Goal: Communication & Community: Answer question/provide support

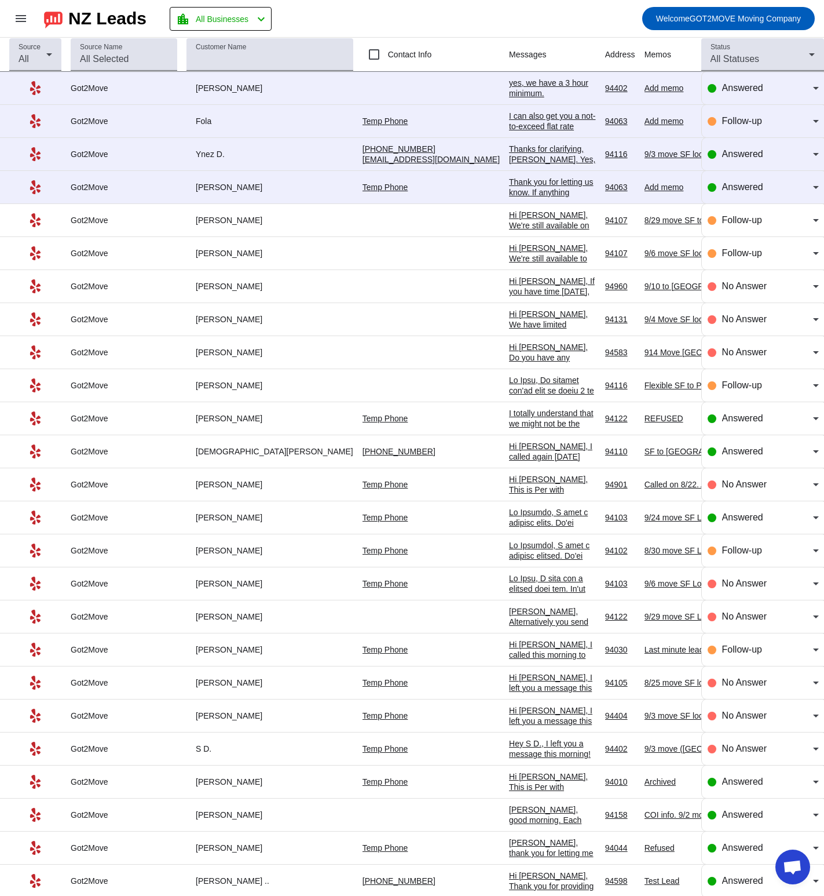
click at [251, 120] on div "Fola" at bounding box center [270, 121] width 167 height 10
click at [247, 123] on div "Fola" at bounding box center [270, 121] width 167 height 10
click at [247, 116] on div "Fola" at bounding box center [270, 121] width 167 height 10
click at [509, 76] on td "yes, we have a 3 hour minimum. [DATE] 01:23:PM" at bounding box center [557, 88] width 96 height 33
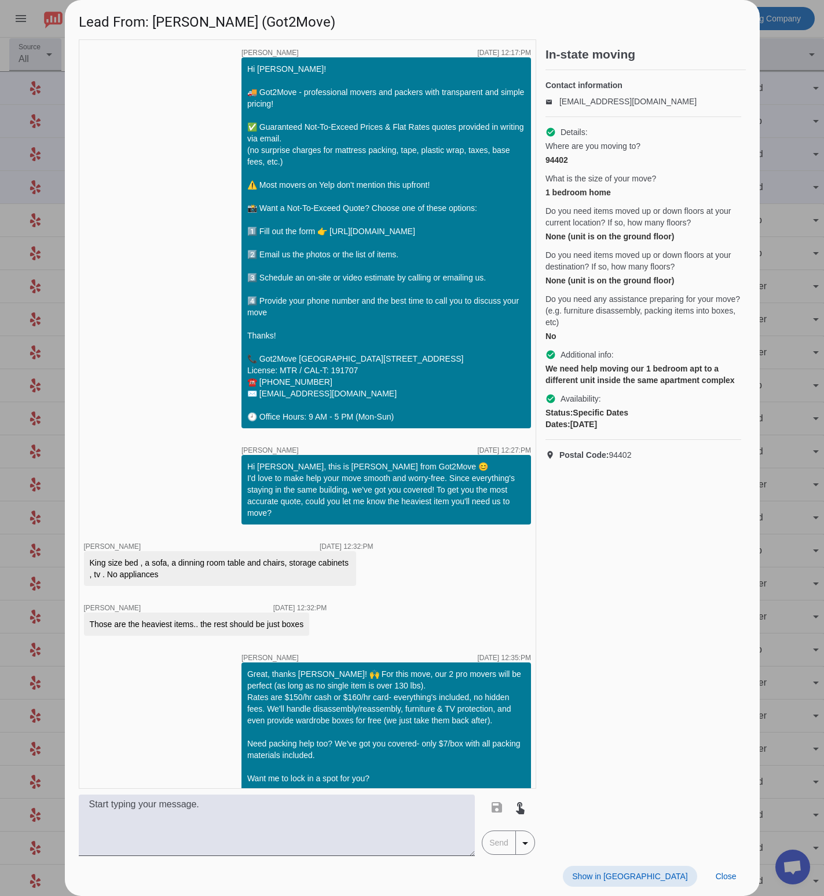
scroll to position [122, 0]
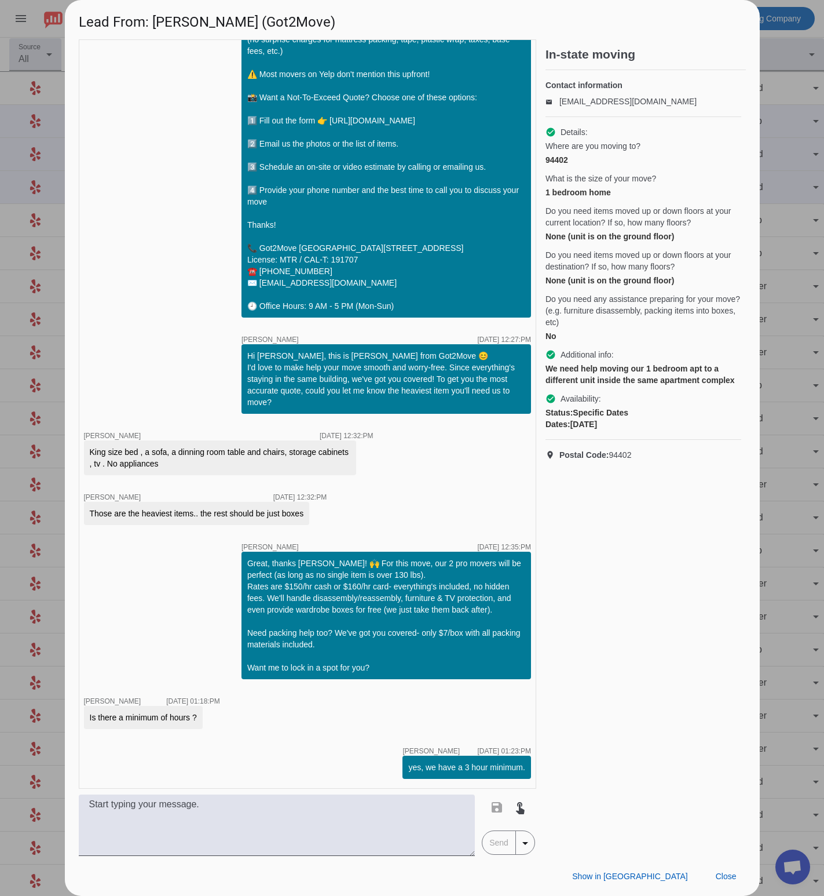
drag, startPoint x: 637, startPoint y: 471, endPoint x: 610, endPoint y: 469, distance: 27.3
click at [610, 461] on p "location_on Postal Code: 94402" at bounding box center [644, 455] width 196 height 12
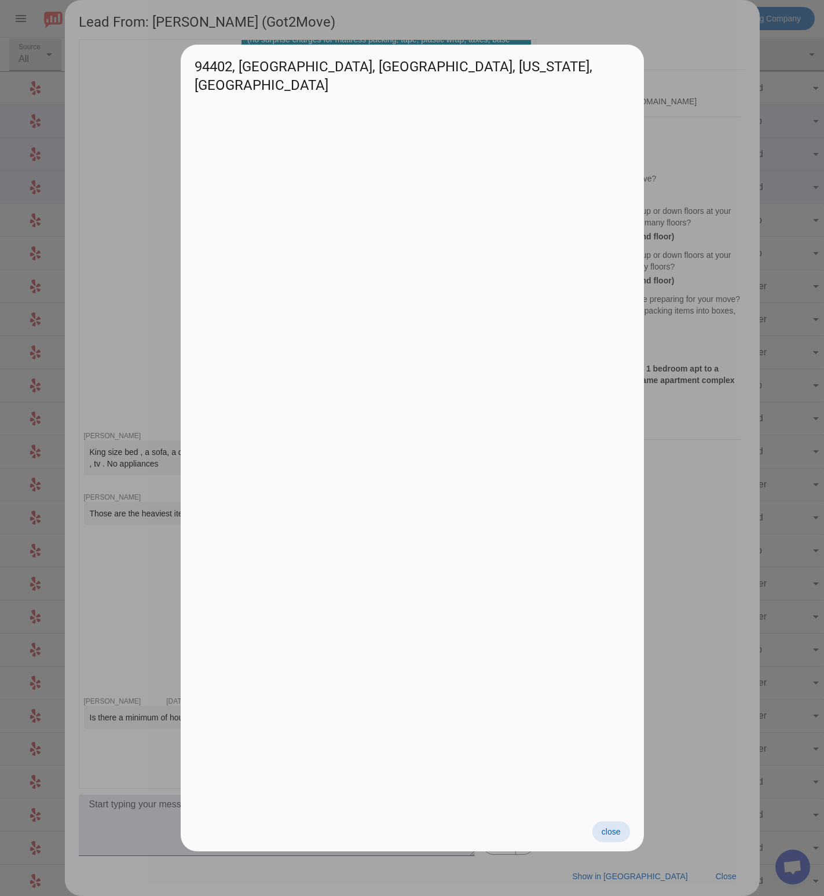
copy span "94402"
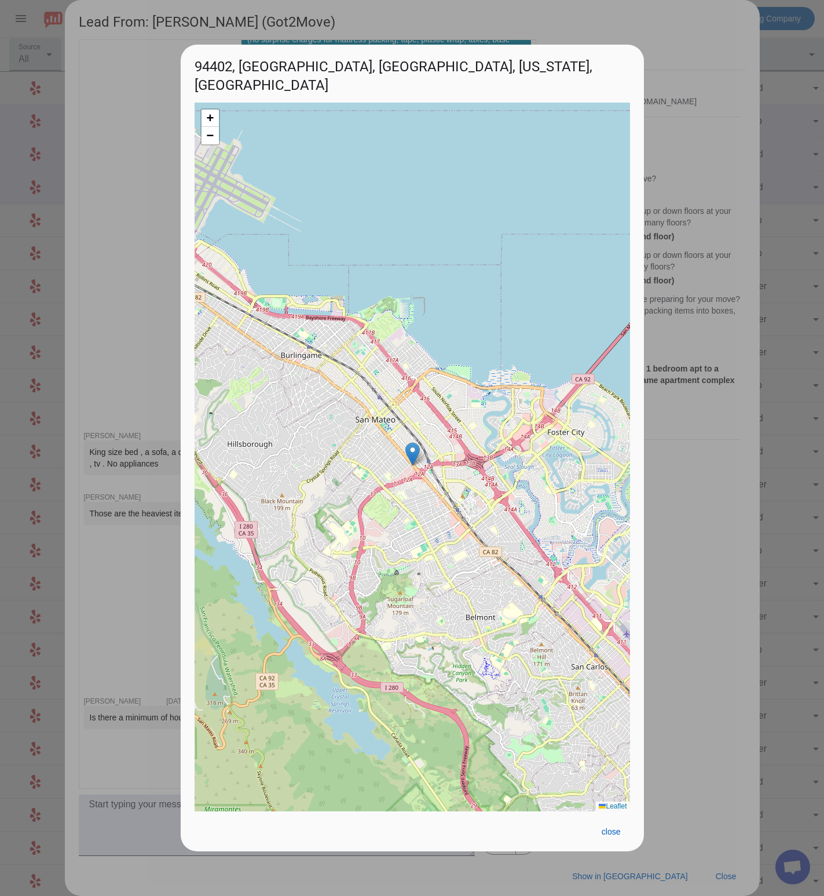
drag, startPoint x: 758, startPoint y: 453, endPoint x: 751, endPoint y: 456, distance: 8.3
click at [758, 453] on div at bounding box center [412, 448] width 824 height 896
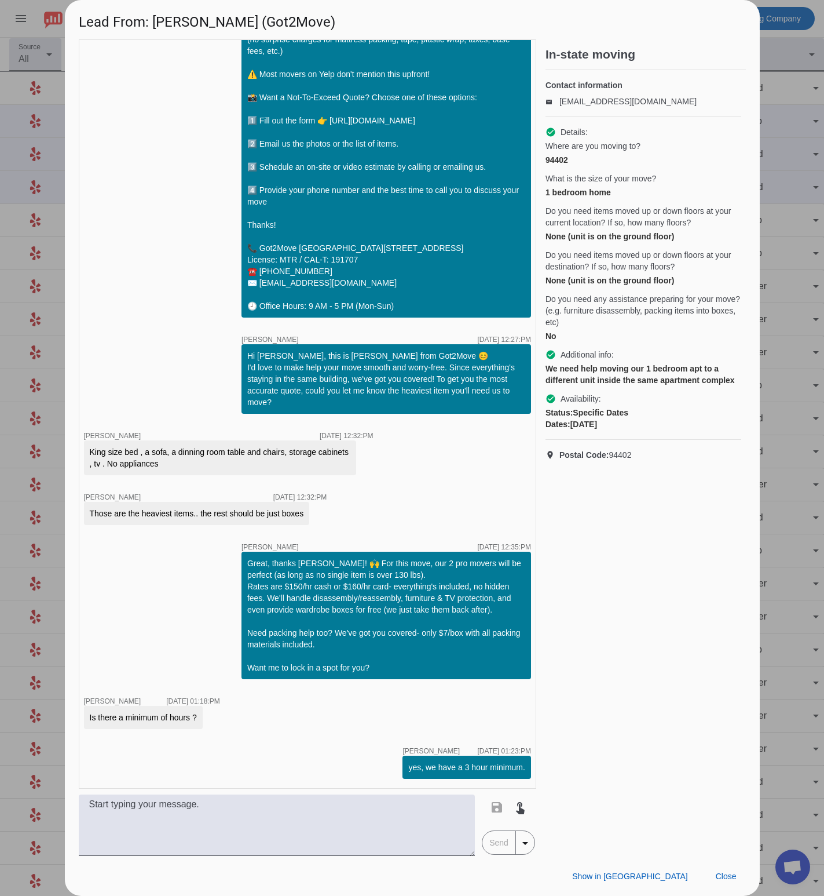
click at [619, 461] on span "Postal Code: 94402" at bounding box center [596, 455] width 72 height 12
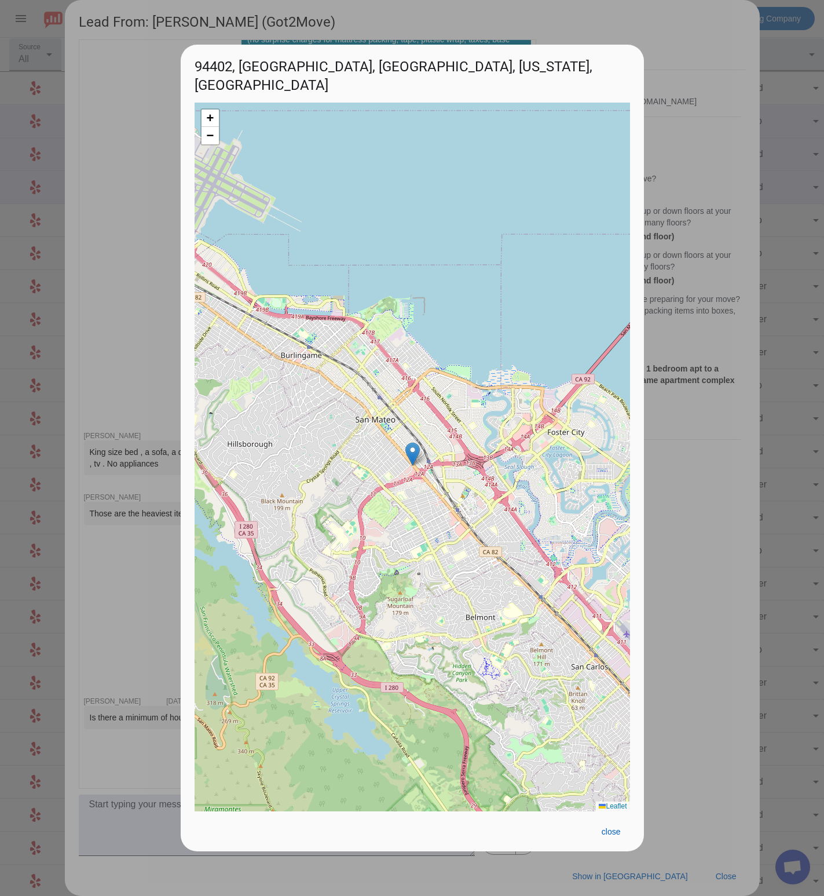
click at [705, 446] on div at bounding box center [412, 448] width 824 height 896
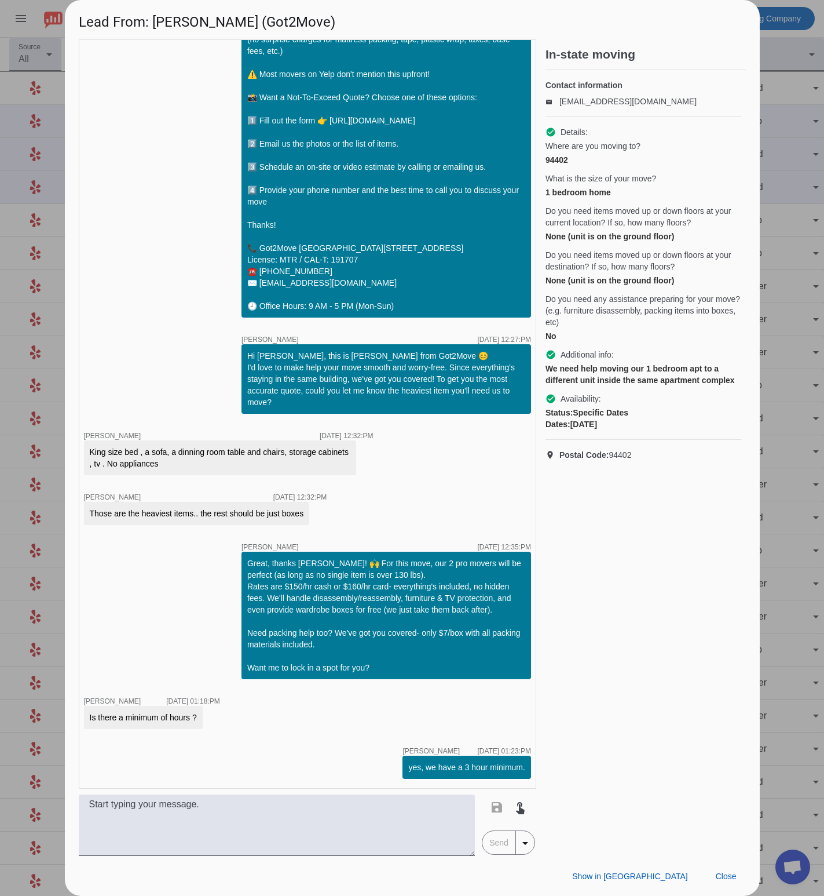
click at [621, 461] on span "Postal Code: 94402" at bounding box center [596, 455] width 72 height 12
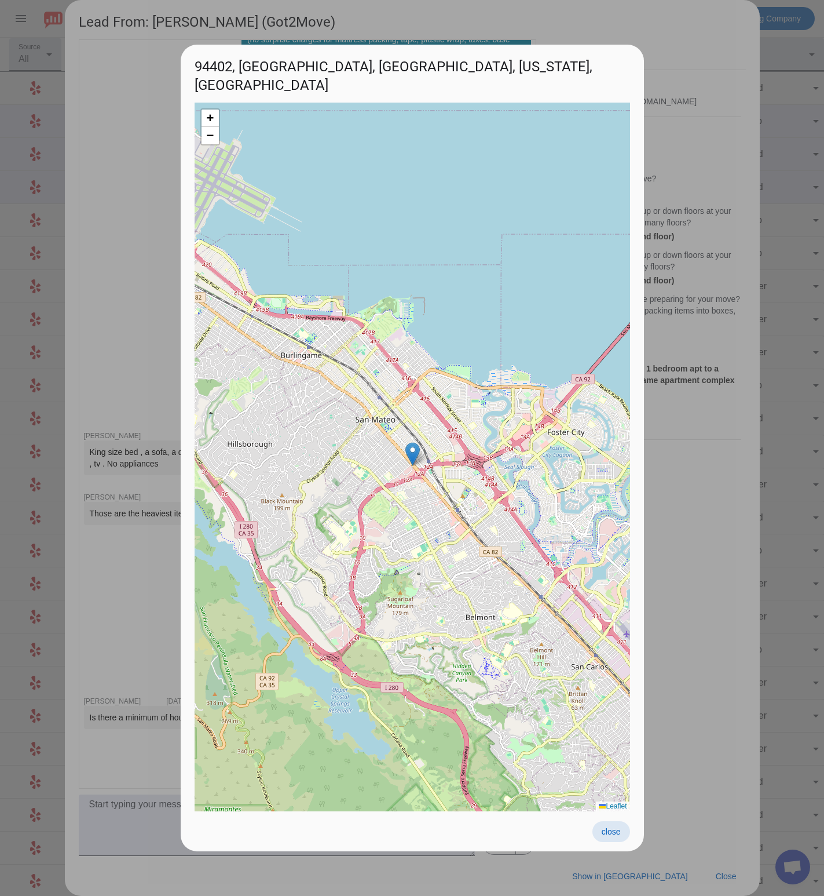
click at [605, 830] on span "close" at bounding box center [611, 831] width 19 height 9
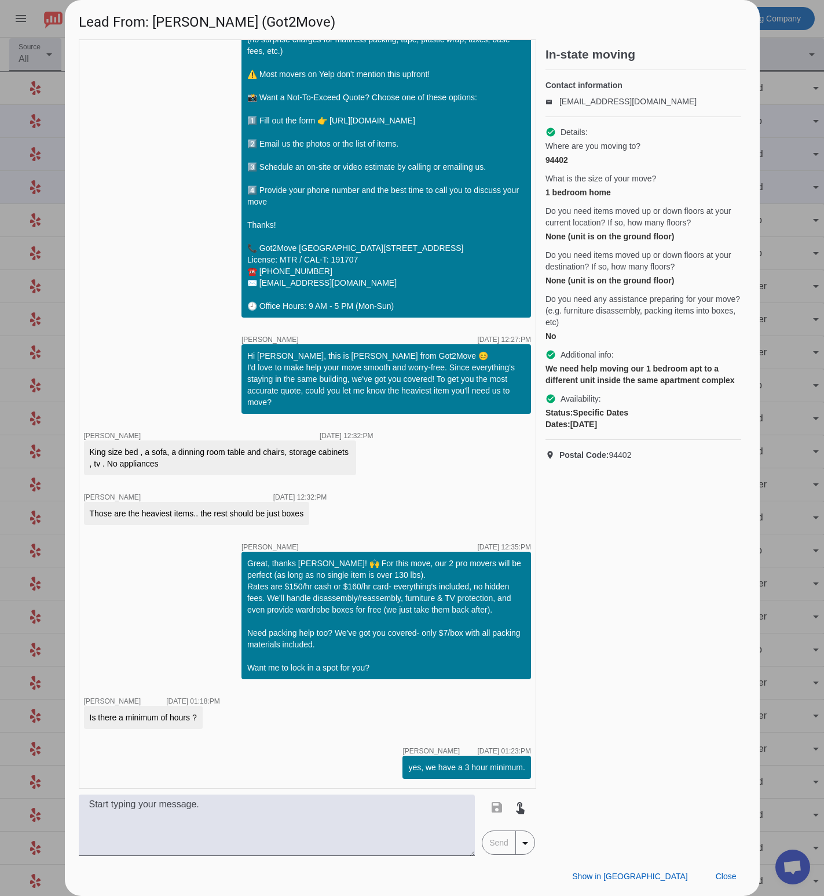
click at [554, 166] on div "94402" at bounding box center [644, 160] width 196 height 12
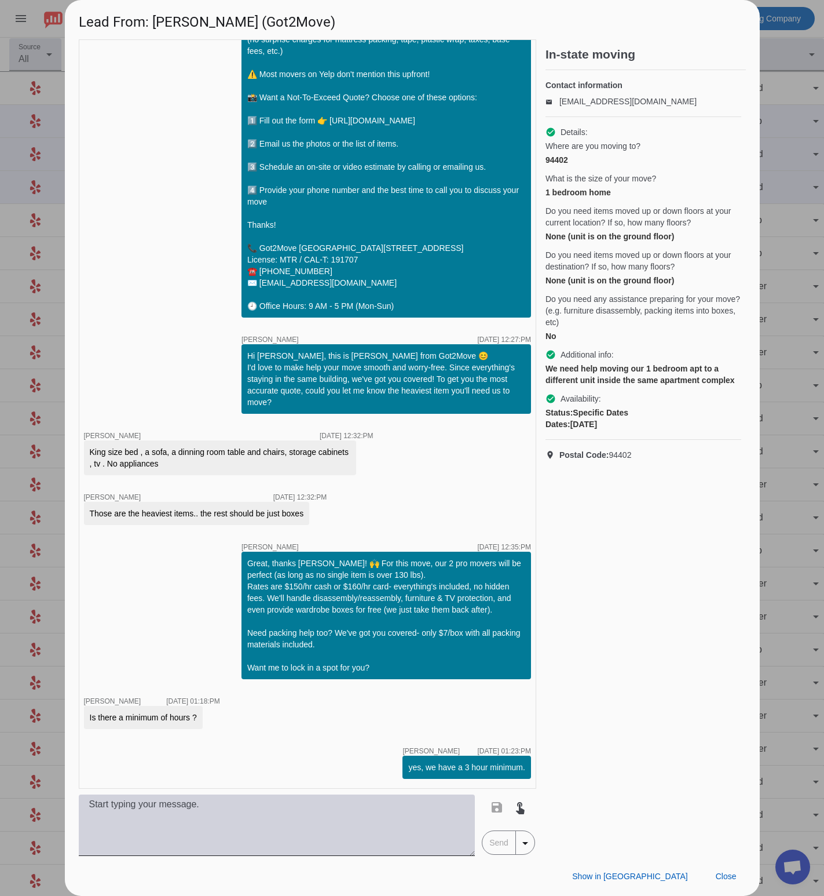
click at [302, 817] on textarea at bounding box center [277, 824] width 397 height 61
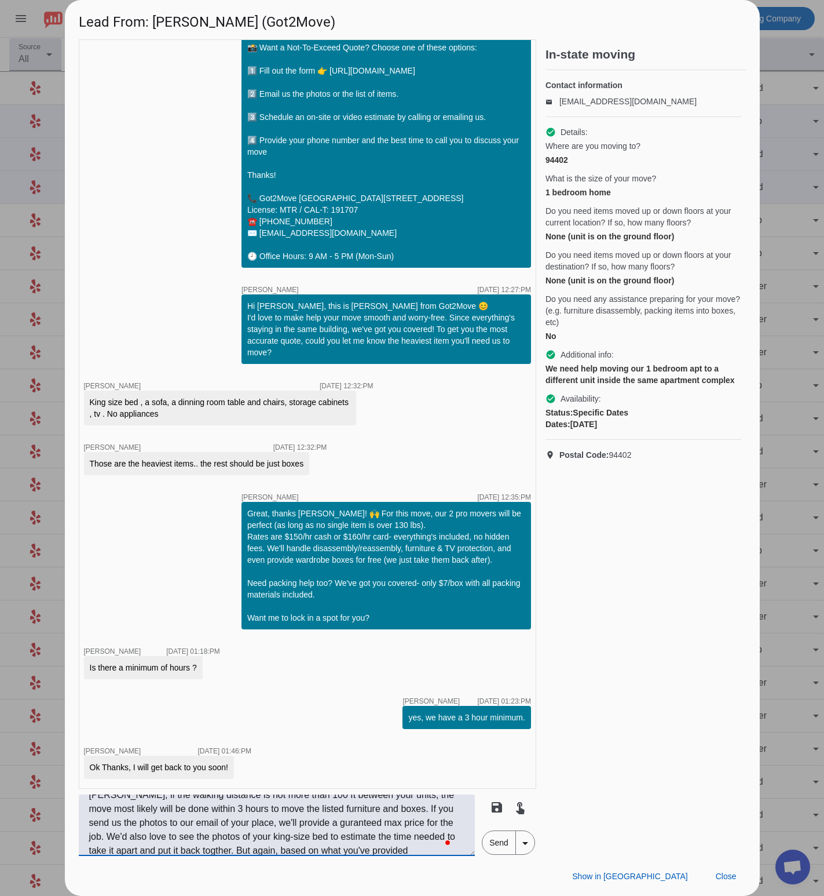
scroll to position [23, 0]
type textarea "[PERSON_NAME], if the walking distance is not more than 100 ft between your uni…"
click at [520, 801] on mat-icon "touch_app" at bounding box center [520, 807] width 14 height 14
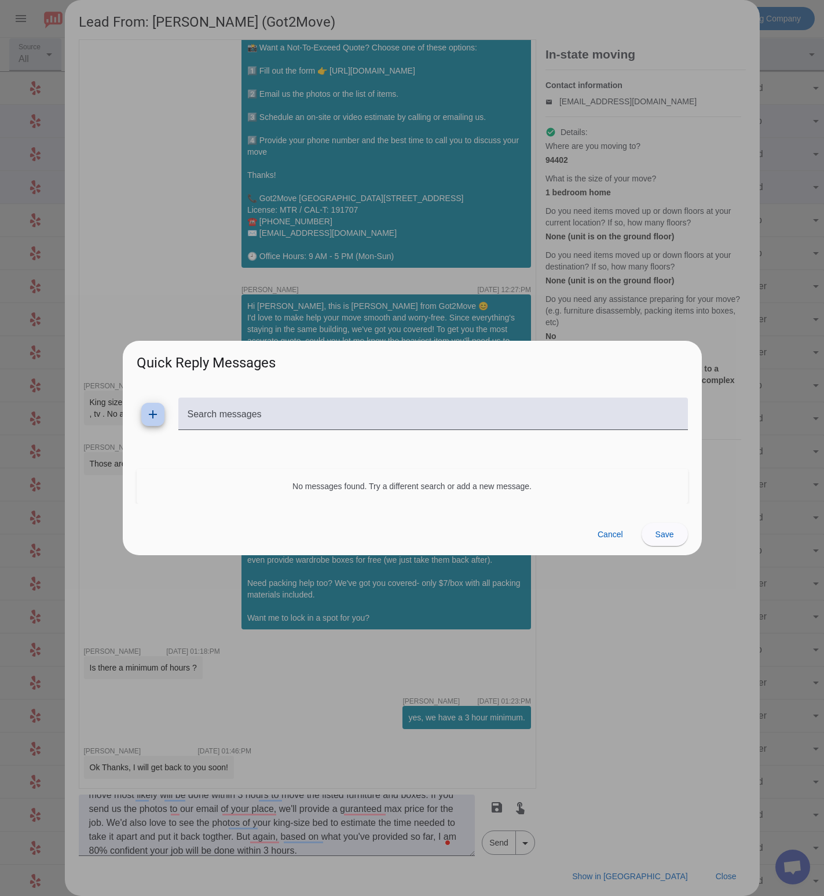
click at [611, 535] on span "Cancel" at bounding box center [610, 533] width 25 height 9
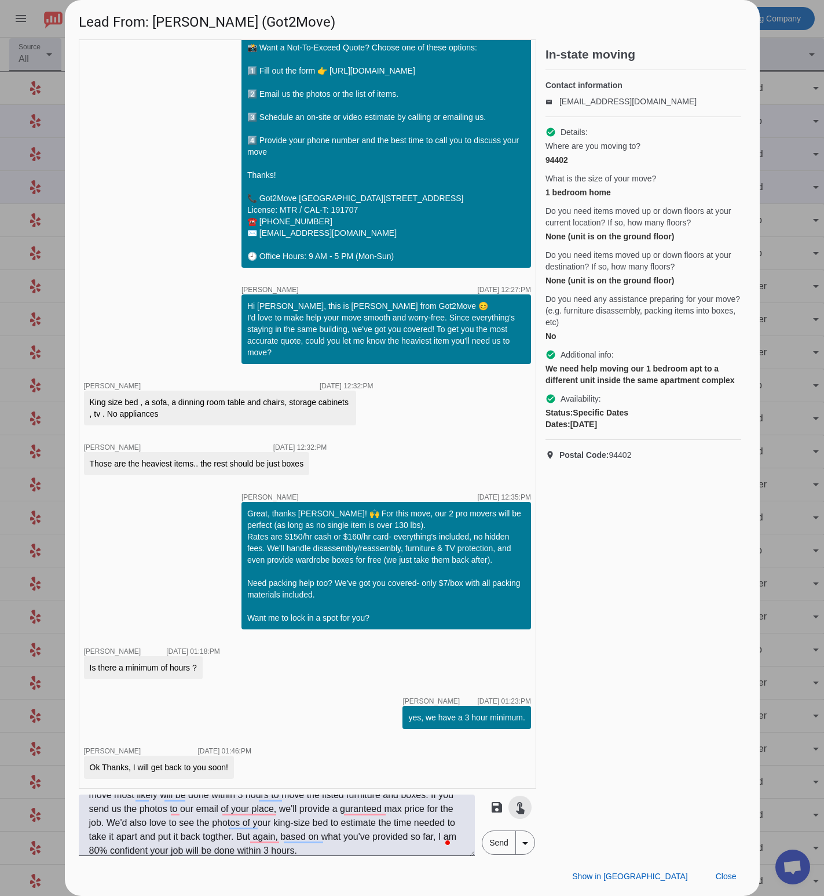
click at [489, 831] on span "Send" at bounding box center [499, 842] width 33 height 23
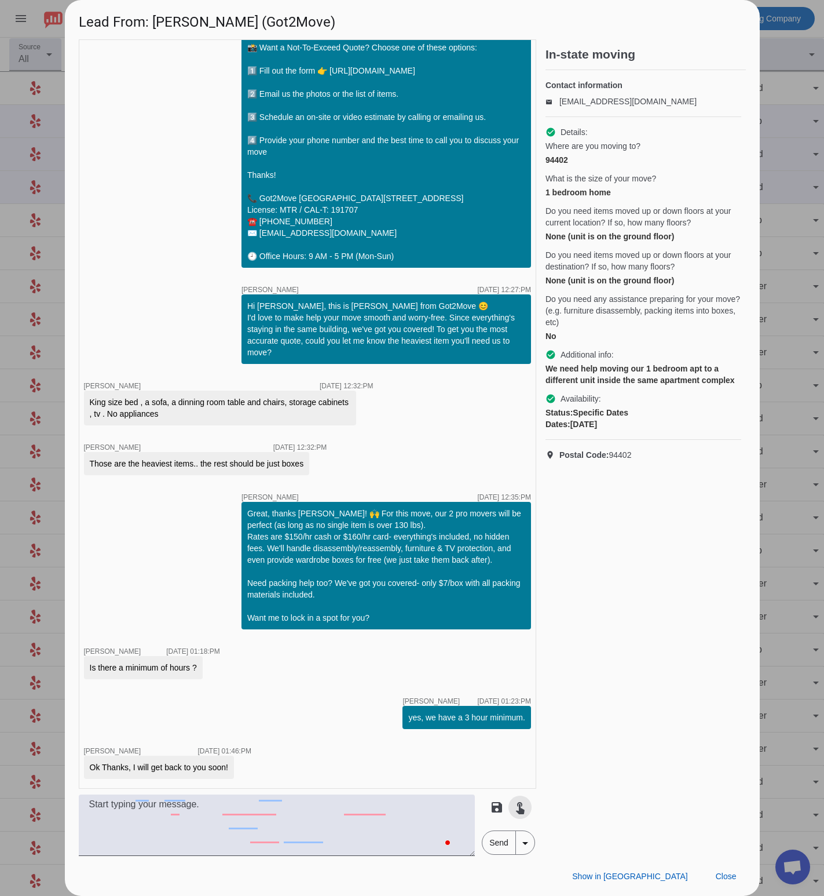
scroll to position [172, 0]
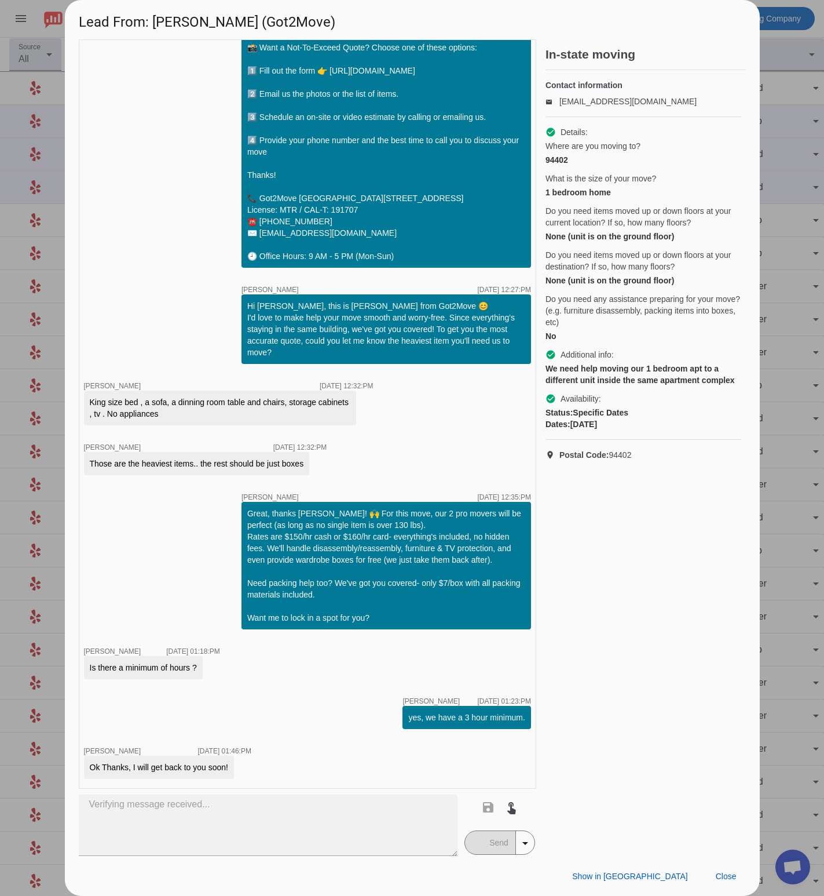
click at [488, 834] on mat-button-toggle-group "Send arrow_drop_down" at bounding box center [500, 842] width 71 height 24
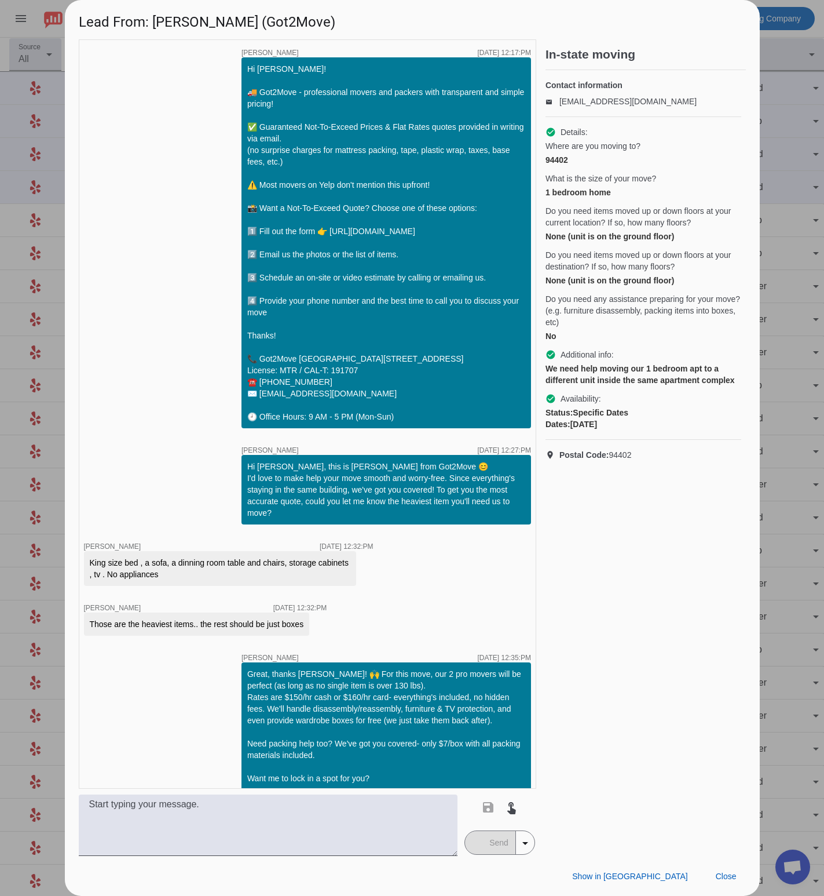
scroll to position [291, 0]
